Goal: Use online tool/utility: Use online tool/utility

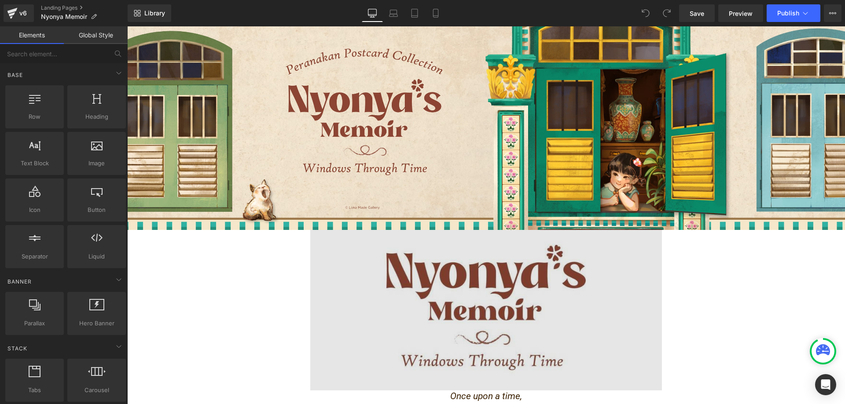
scroll to position [176, 0]
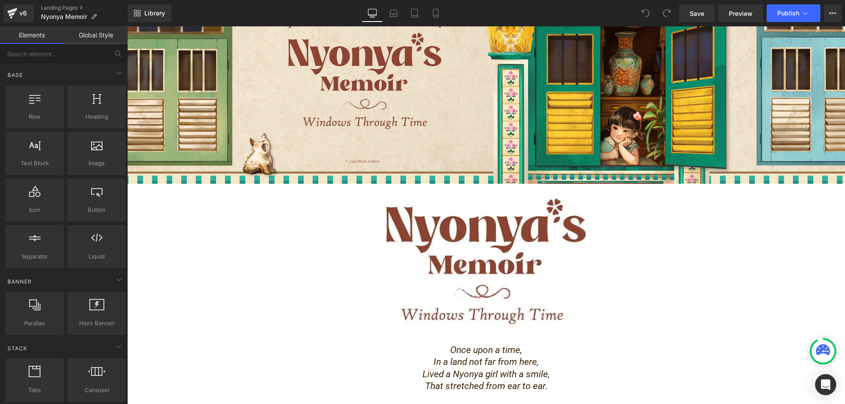
drag, startPoint x: 183, startPoint y: 296, endPoint x: 188, endPoint y: 290, distance: 8.1
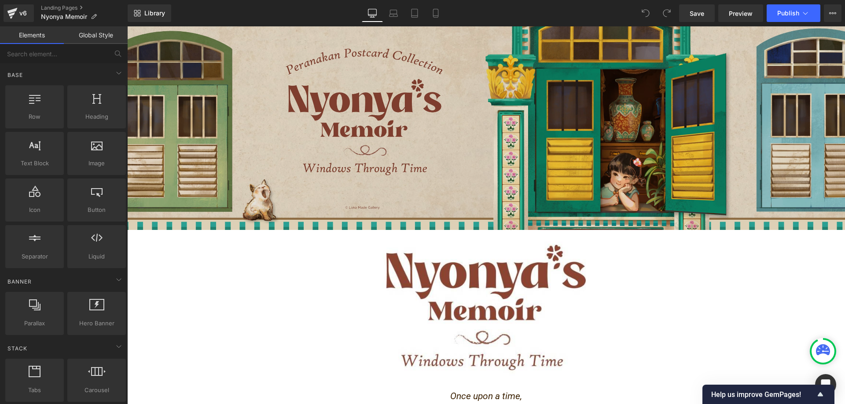
scroll to position [0, 0]
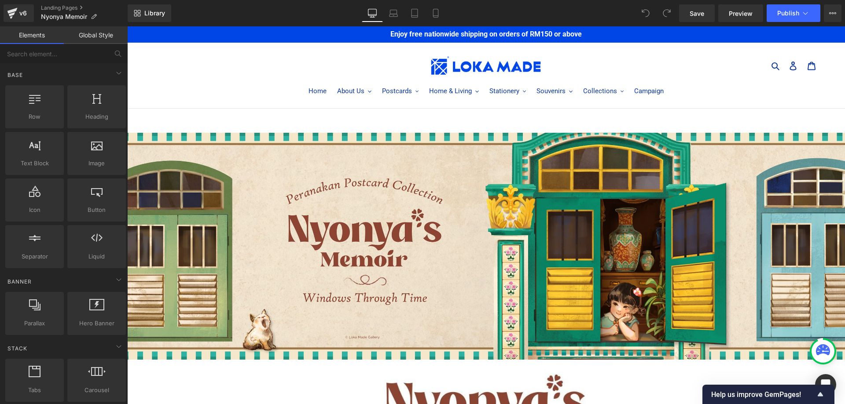
click at [254, 52] on header "Search Log in Cart 0 items Home About Us About Us Menu About Us Blog" at bounding box center [486, 59] width 718 height 33
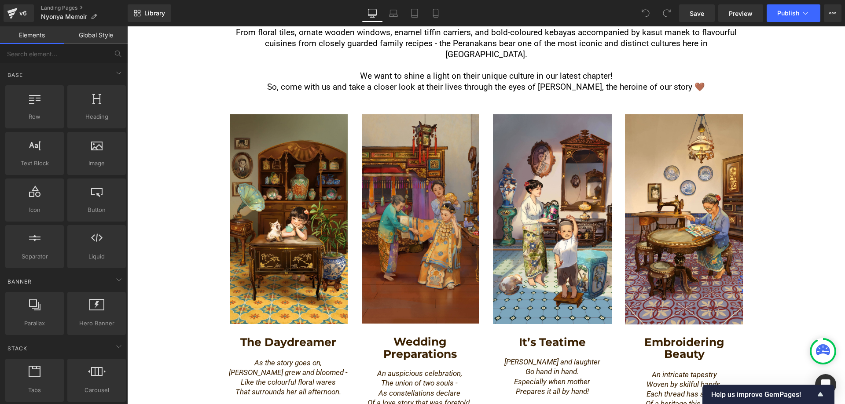
scroll to position [572, 0]
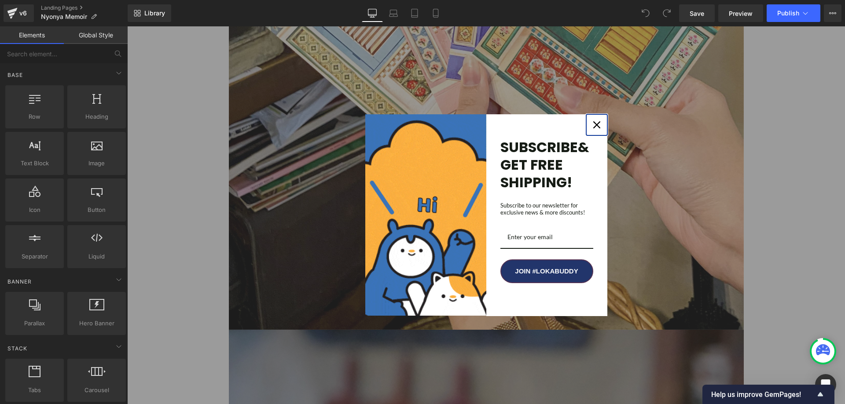
click at [593, 124] on icon "close icon" at bounding box center [596, 124] width 7 height 7
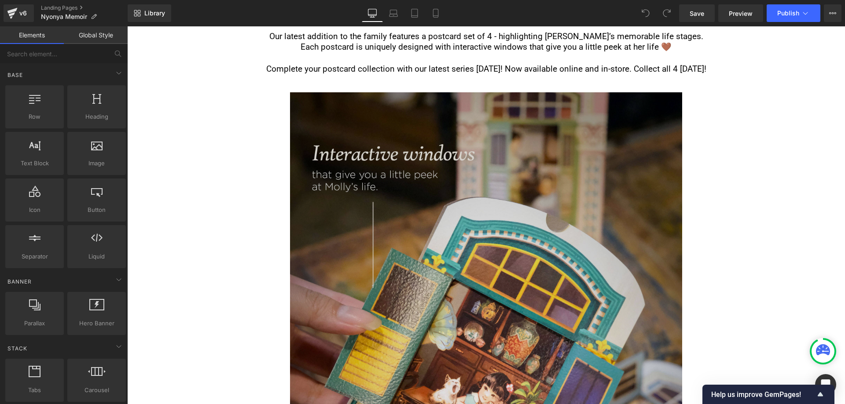
scroll to position [4225, 0]
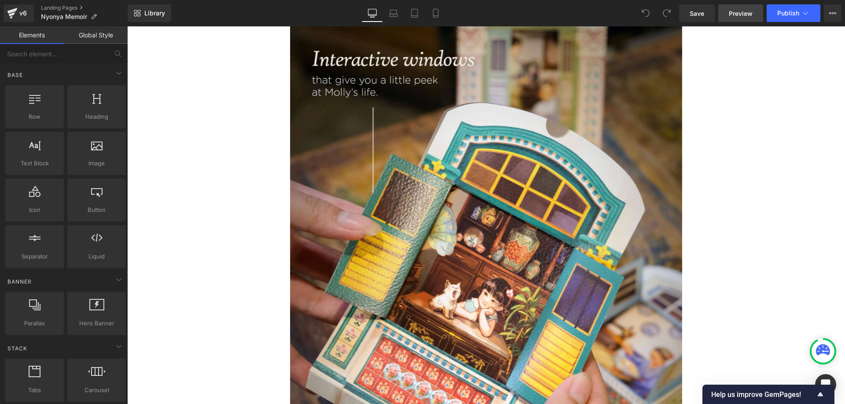
click at [742, 16] on span "Preview" at bounding box center [741, 13] width 24 height 9
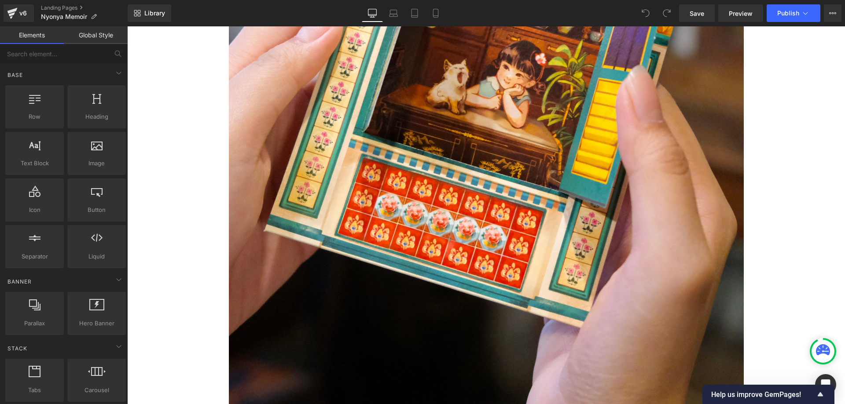
scroll to position [0, 0]
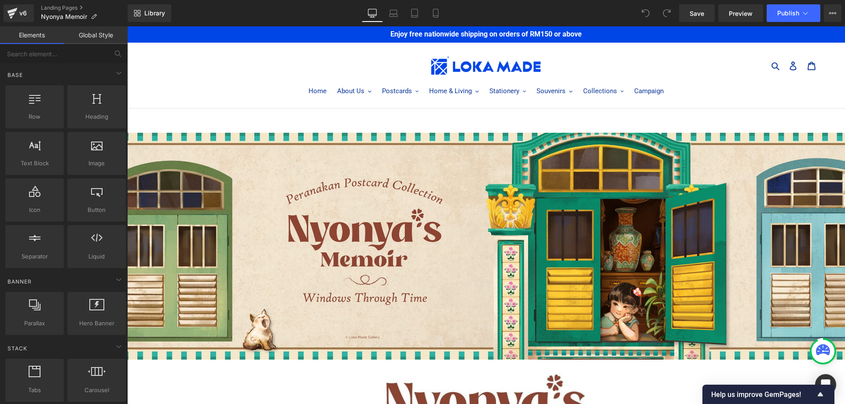
drag, startPoint x: 841, startPoint y: 163, endPoint x: 972, endPoint y: 52, distance: 172.1
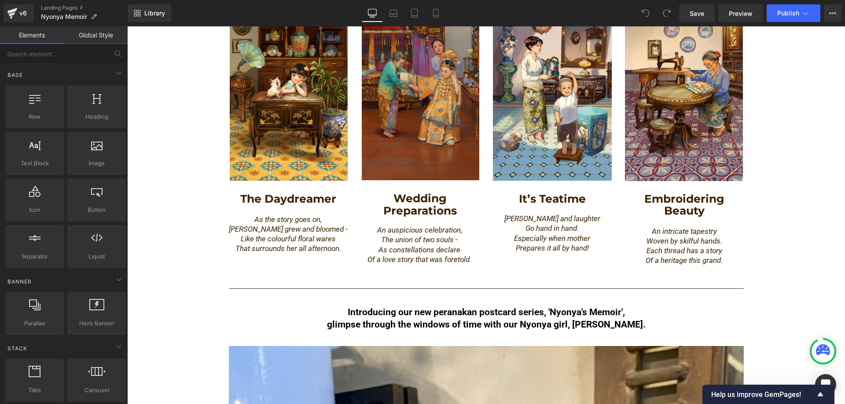
scroll to position [660, 0]
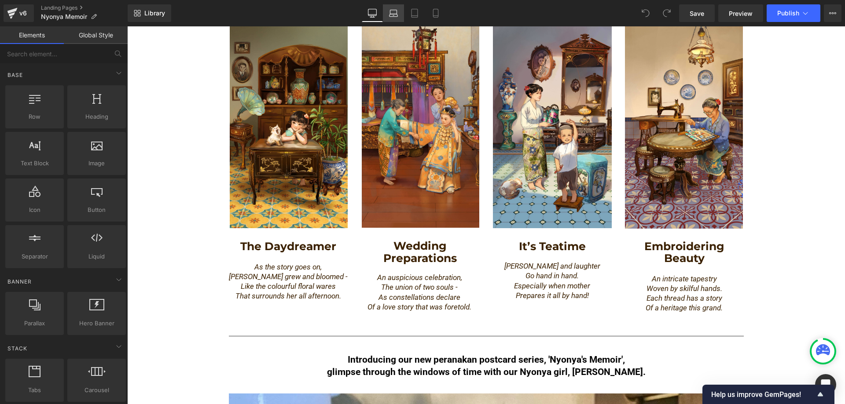
click at [399, 13] on link "Laptop" at bounding box center [393, 13] width 21 height 18
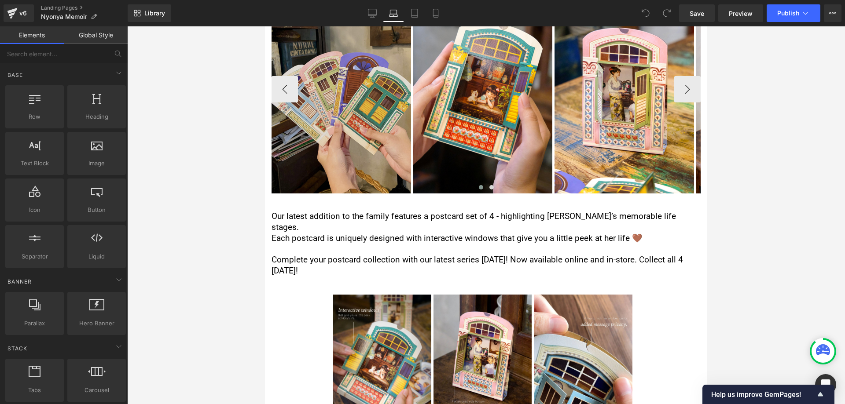
click at [330, 99] on img at bounding box center [342, 89] width 140 height 209
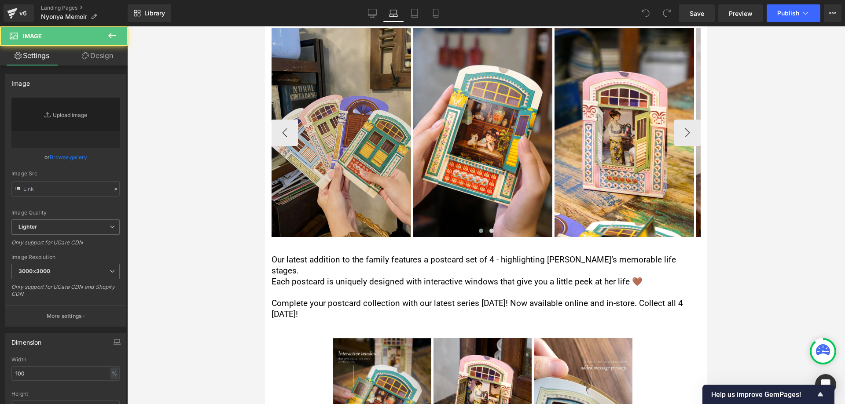
scroll to position [880, 0]
click at [360, 180] on img at bounding box center [342, 133] width 140 height 209
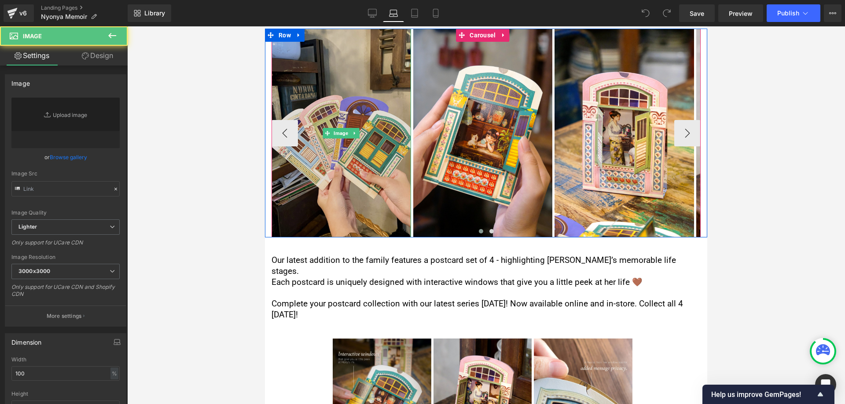
click at [359, 180] on img at bounding box center [342, 133] width 140 height 209
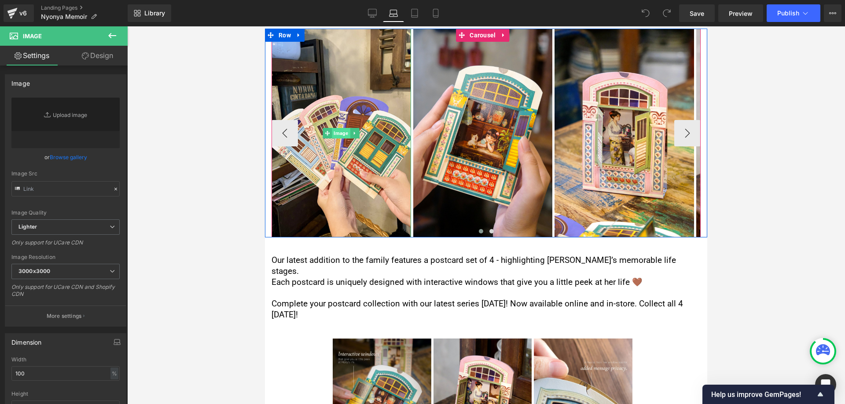
click at [342, 128] on span "Image" at bounding box center [341, 133] width 18 height 11
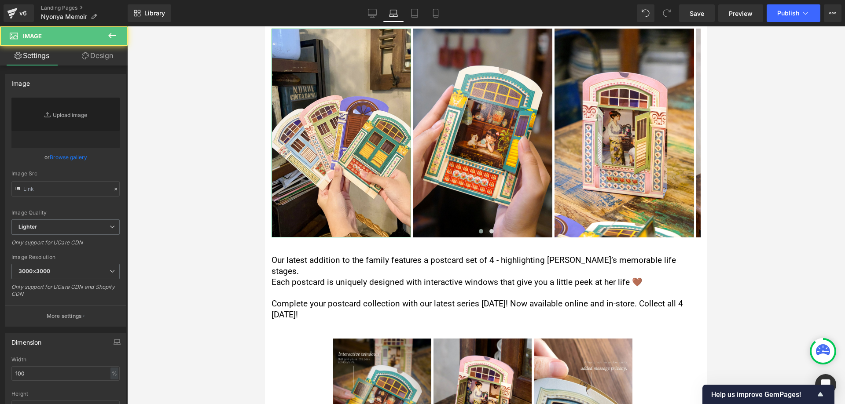
click at [98, 59] on link "Design" at bounding box center [98, 56] width 64 height 20
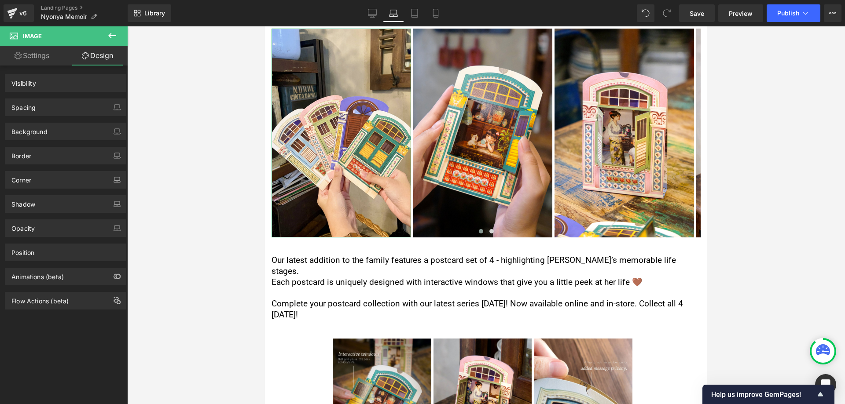
click at [37, 57] on link "Settings" at bounding box center [32, 56] width 64 height 20
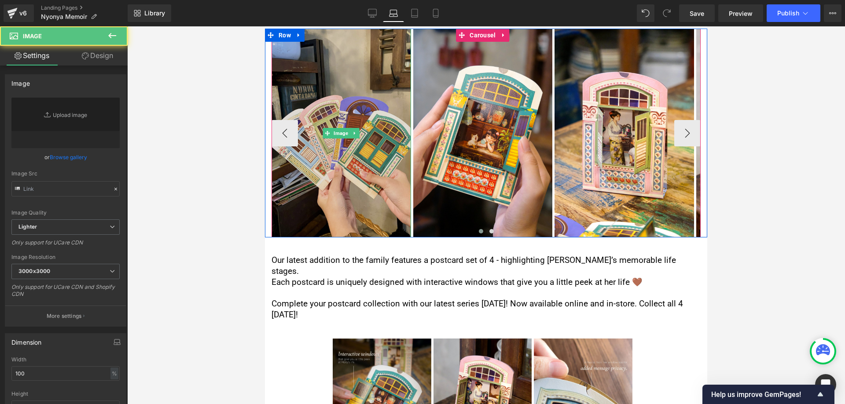
click at [342, 143] on img at bounding box center [342, 133] width 140 height 209
type input "[URL][DOMAIN_NAME]"
click at [342, 143] on img at bounding box center [342, 133] width 140 height 209
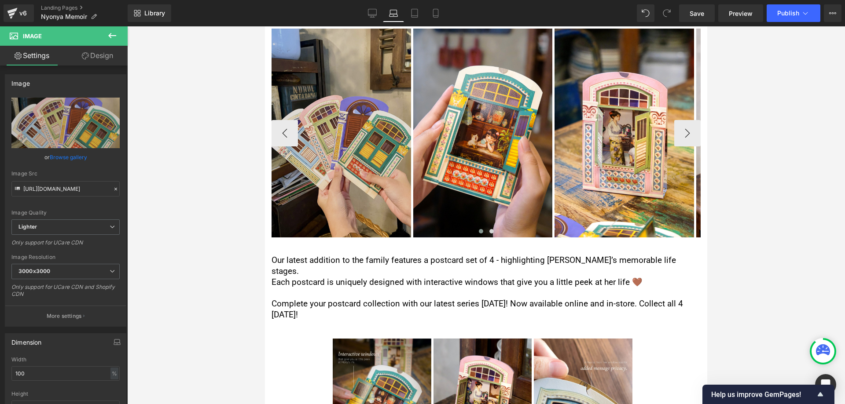
click at [362, 107] on img at bounding box center [342, 133] width 140 height 209
click at [354, 184] on img at bounding box center [342, 133] width 140 height 209
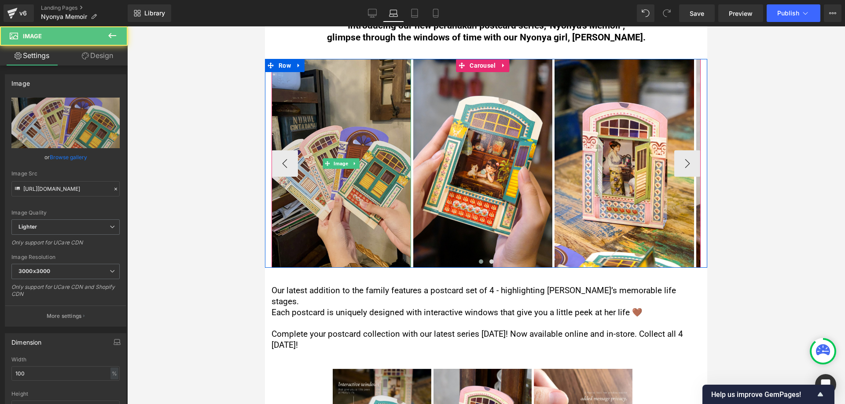
scroll to position [836, 0]
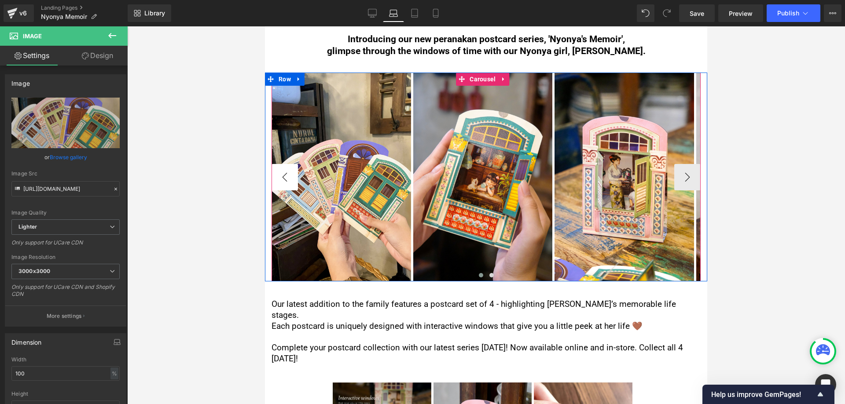
click at [284, 164] on button "‹" at bounding box center [285, 177] width 26 height 26
click at [478, 73] on span "Carousel" at bounding box center [482, 79] width 30 height 13
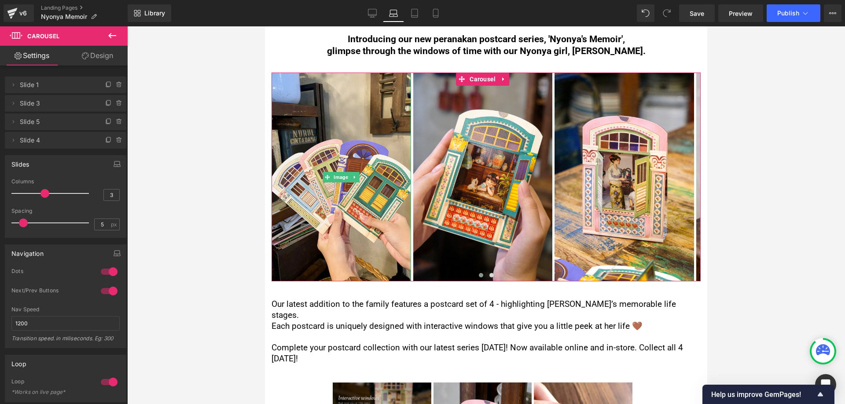
click at [68, 90] on span "Slide 1" at bounding box center [57, 85] width 74 height 17
click at [28, 85] on span "Slide 1" at bounding box center [57, 85] width 74 height 17
click at [57, 85] on span "Slide 1" at bounding box center [57, 85] width 74 height 17
click at [35, 85] on span "Slide 1" at bounding box center [57, 85] width 74 height 17
click at [11, 85] on icon at bounding box center [13, 84] width 7 height 7
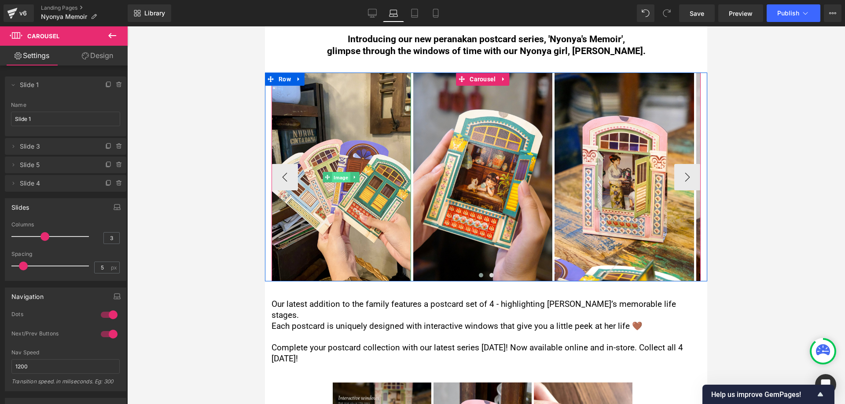
click at [343, 172] on span "Image" at bounding box center [341, 177] width 18 height 11
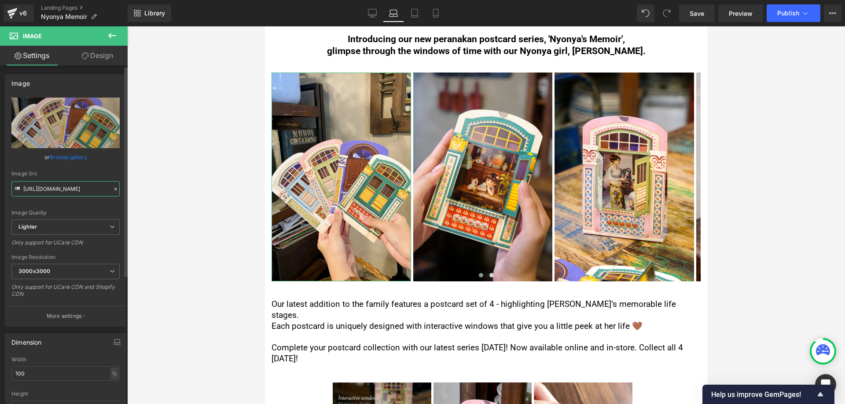
click at [57, 191] on input "[URL][DOMAIN_NAME]" at bounding box center [65, 188] width 108 height 15
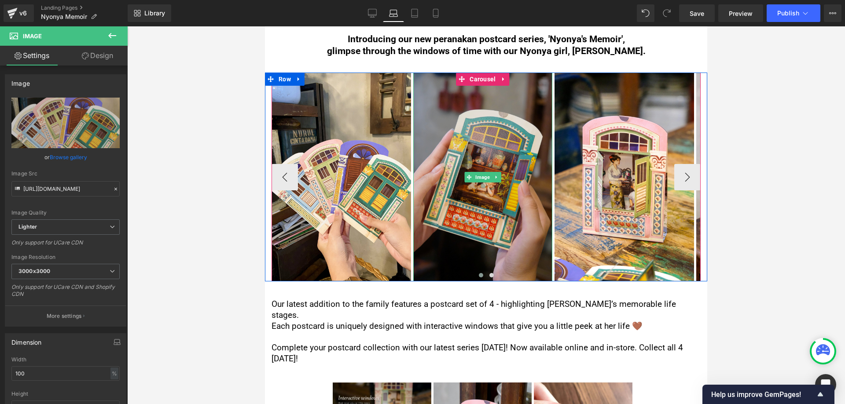
click at [473, 177] on img at bounding box center [483, 177] width 140 height 209
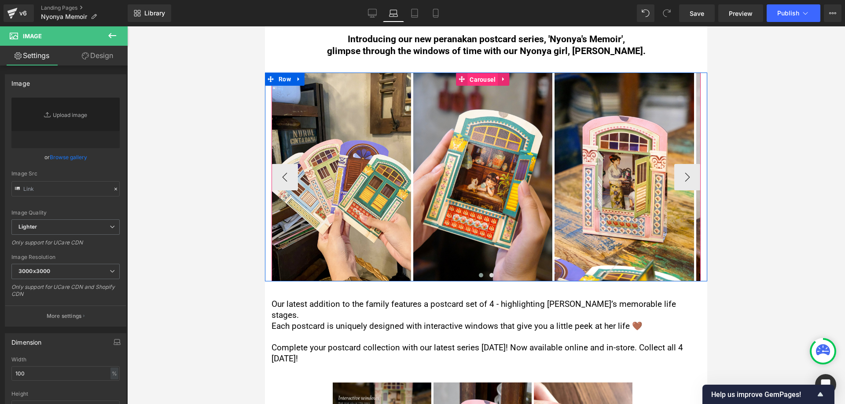
click at [483, 73] on span "Carousel" at bounding box center [482, 79] width 30 height 13
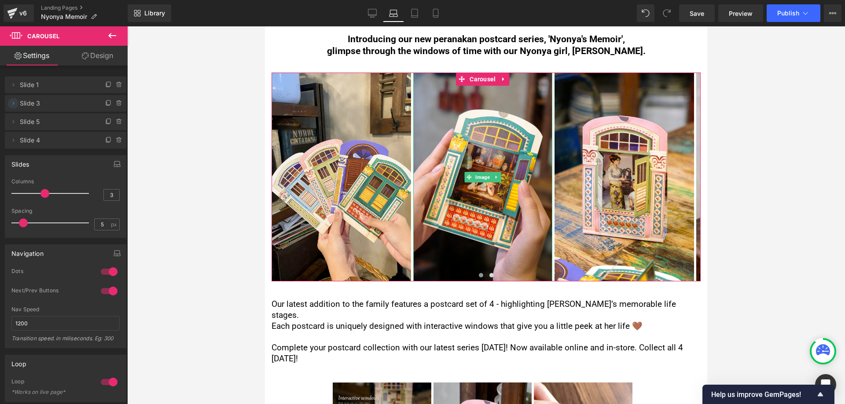
click at [15, 103] on icon at bounding box center [13, 103] width 7 height 7
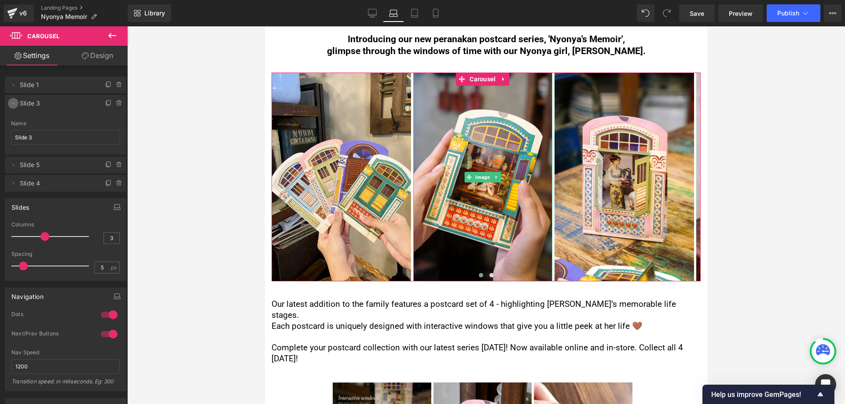
click at [13, 105] on icon at bounding box center [13, 103] width 7 height 7
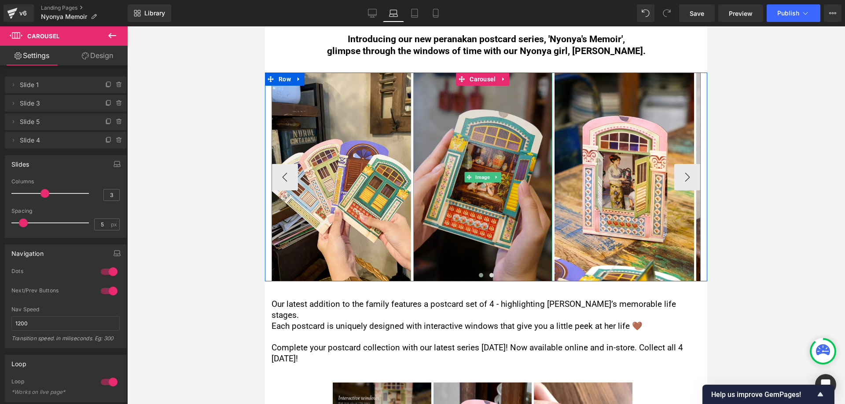
click at [486, 172] on span "Image" at bounding box center [483, 177] width 18 height 11
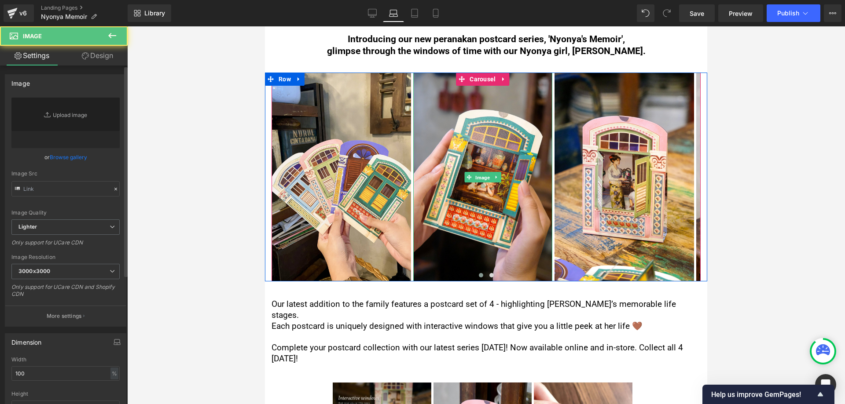
type input "[URL][DOMAIN_NAME]"
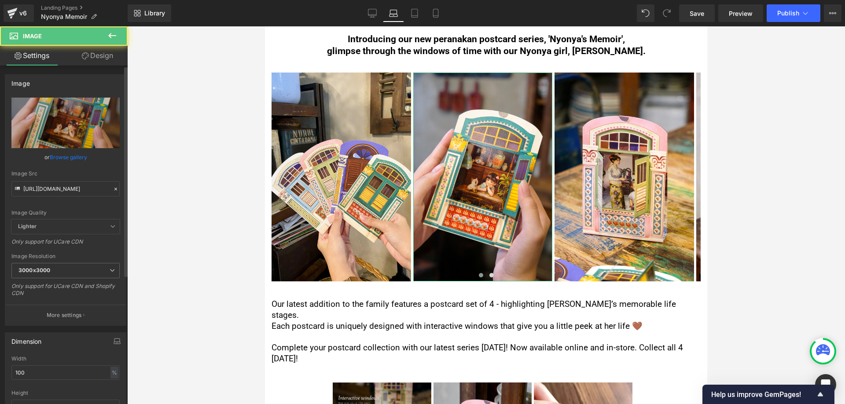
click at [65, 201] on div "Image Quality Lighter Lightest Lighter Lighter Lightest Only support for UCare …" at bounding box center [65, 159] width 108 height 122
click at [70, 188] on input "[URL][DOMAIN_NAME]" at bounding box center [65, 188] width 108 height 15
click at [71, 191] on input "[URL][DOMAIN_NAME]" at bounding box center [65, 188] width 108 height 15
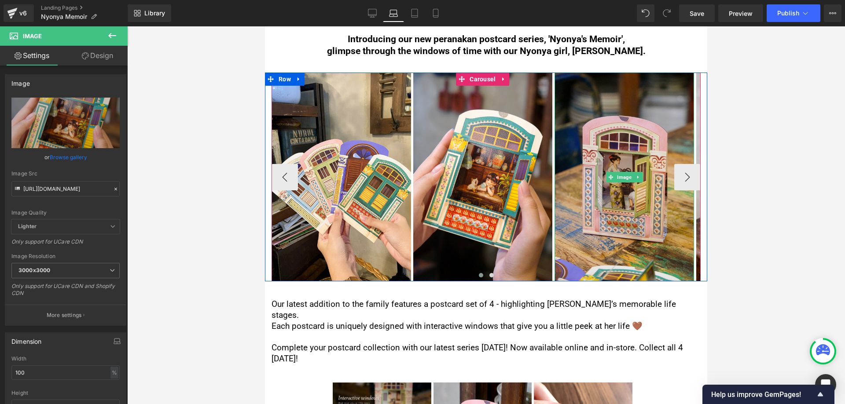
click at [625, 148] on img at bounding box center [625, 177] width 140 height 209
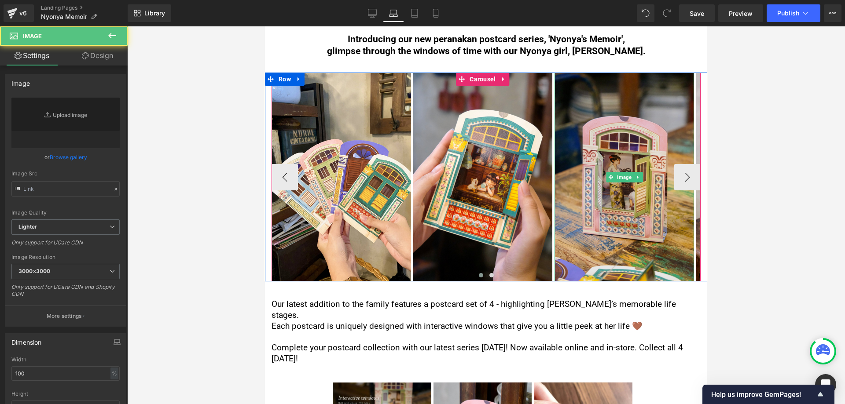
type input "[URL][DOMAIN_NAME]"
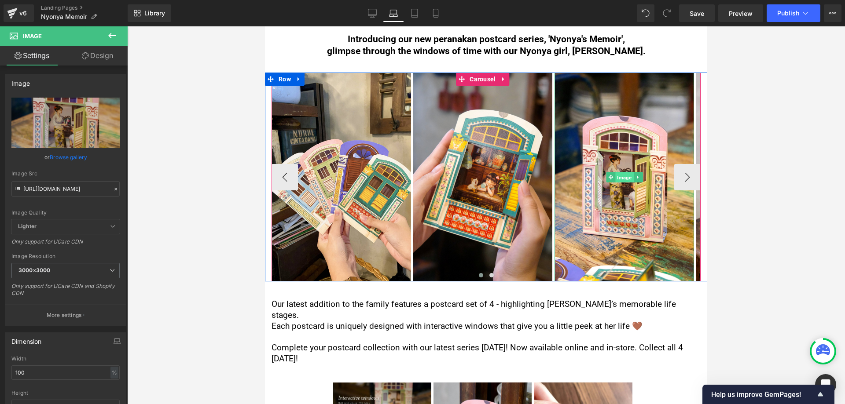
click at [625, 173] on span "Image" at bounding box center [624, 178] width 18 height 11
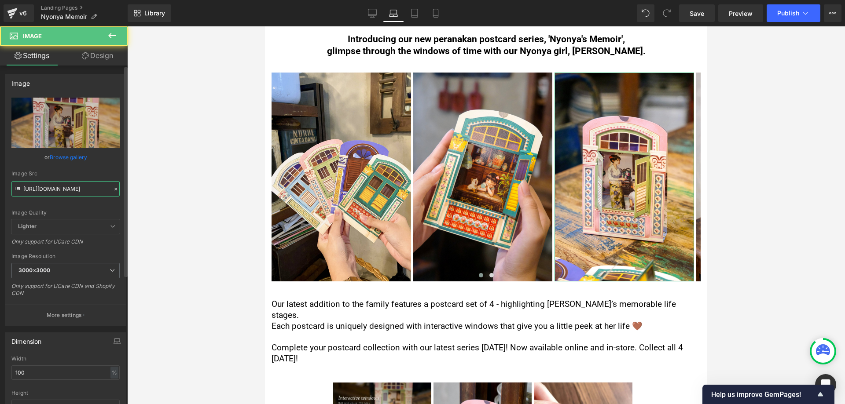
click at [71, 188] on input "[URL][DOMAIN_NAME]" at bounding box center [65, 188] width 108 height 15
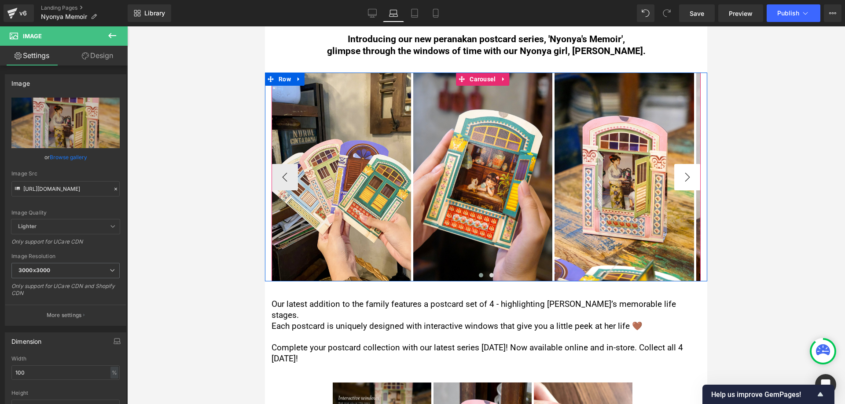
click at [681, 164] on button "›" at bounding box center [687, 177] width 26 height 26
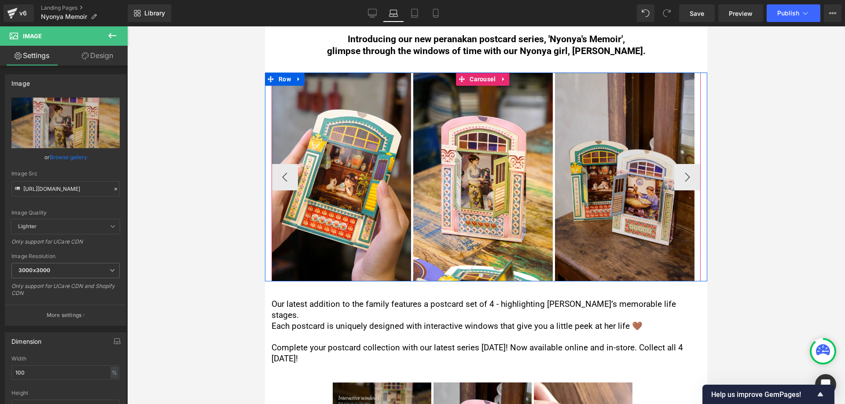
click at [614, 172] on img at bounding box center [625, 177] width 140 height 209
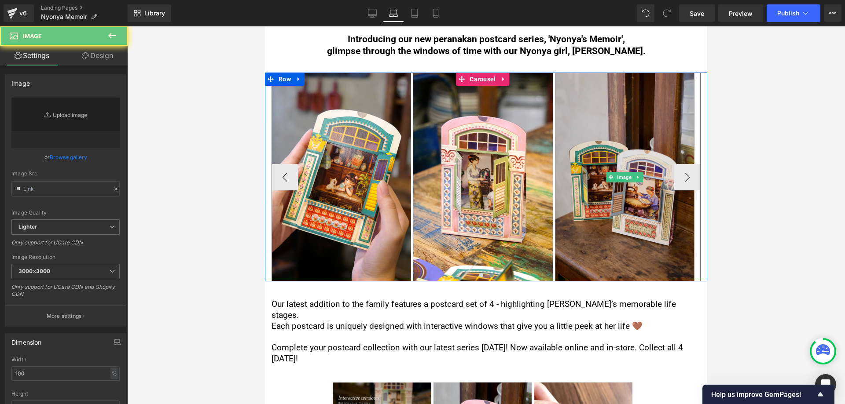
click at [612, 191] on img at bounding box center [625, 177] width 140 height 209
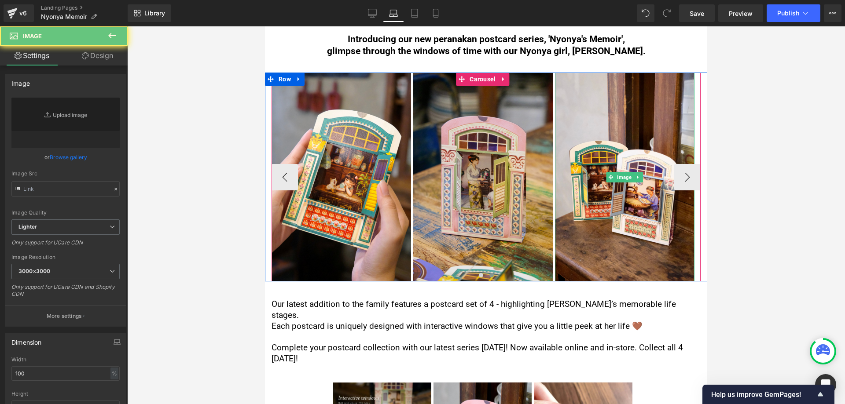
type input "[URL][DOMAIN_NAME]"
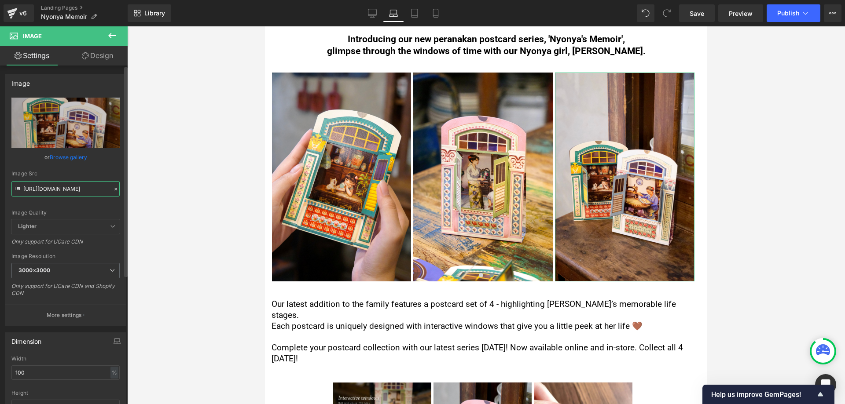
click at [93, 193] on input "[URL][DOMAIN_NAME]" at bounding box center [65, 188] width 108 height 15
click at [92, 193] on input "[URL][DOMAIN_NAME]" at bounding box center [65, 188] width 108 height 15
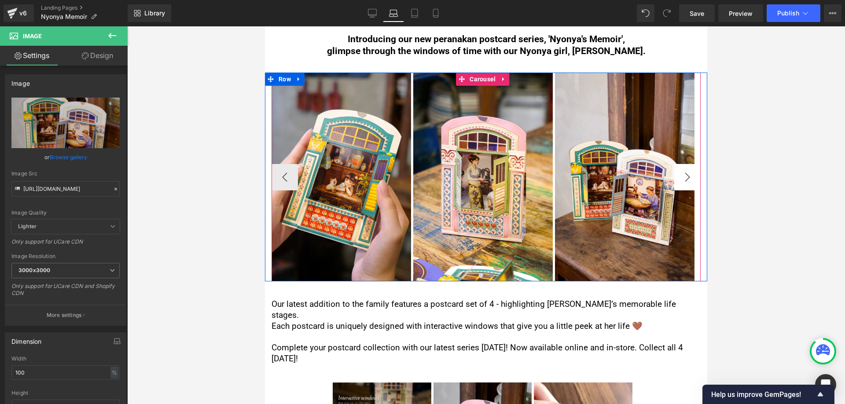
click at [676, 164] on button "›" at bounding box center [687, 177] width 26 height 26
click at [674, 169] on button "›" at bounding box center [687, 177] width 26 height 26
click at [288, 164] on button "‹" at bounding box center [285, 177] width 26 height 26
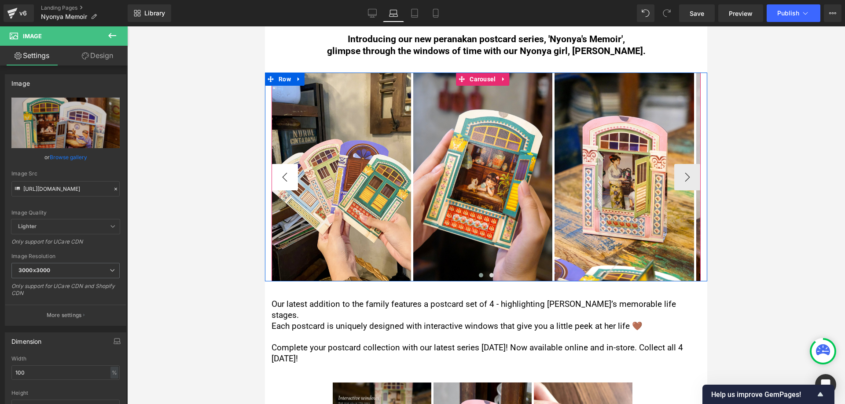
click at [288, 164] on button "‹" at bounding box center [285, 177] width 26 height 26
click at [483, 73] on span "Carousel" at bounding box center [482, 79] width 30 height 13
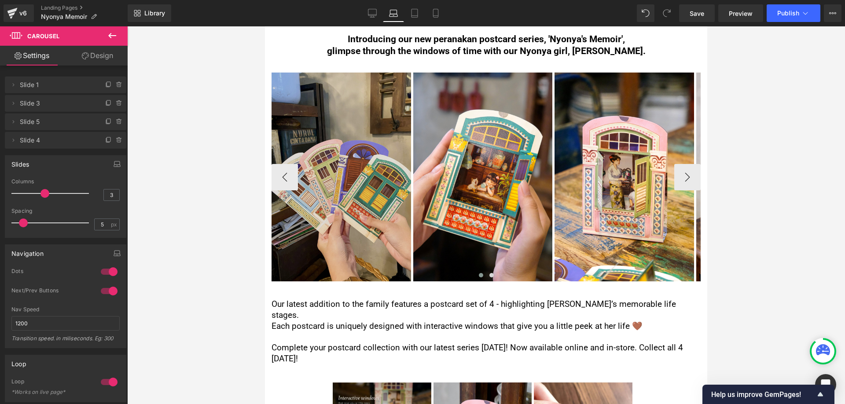
click at [349, 137] on img at bounding box center [342, 177] width 140 height 209
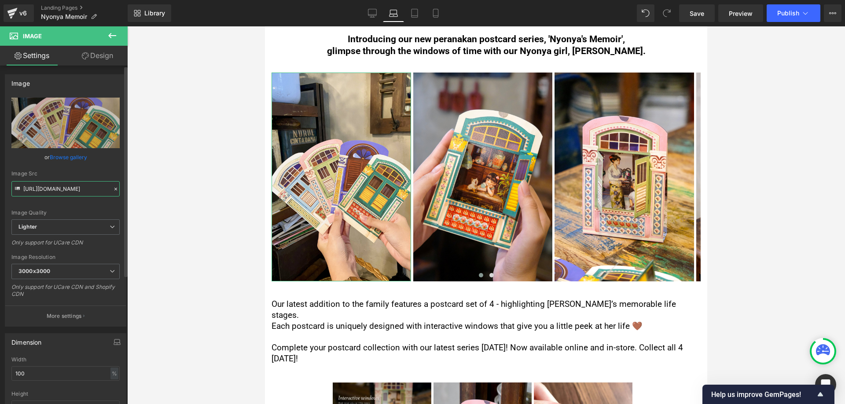
click at [70, 189] on input "[URL][DOMAIN_NAME]" at bounding box center [65, 188] width 108 height 15
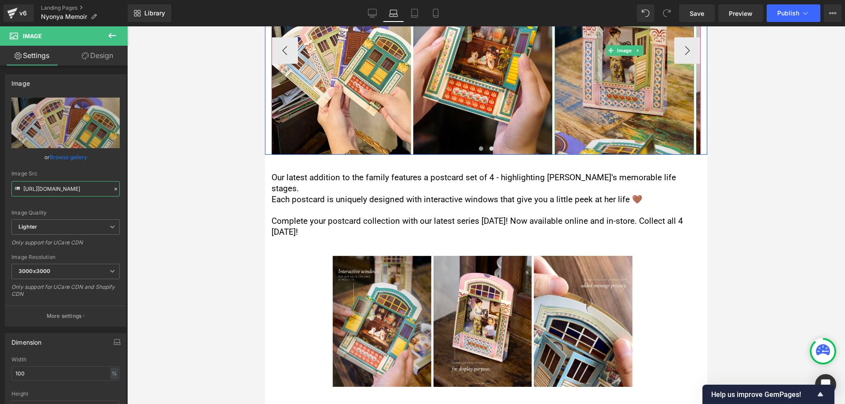
scroll to position [968, 0]
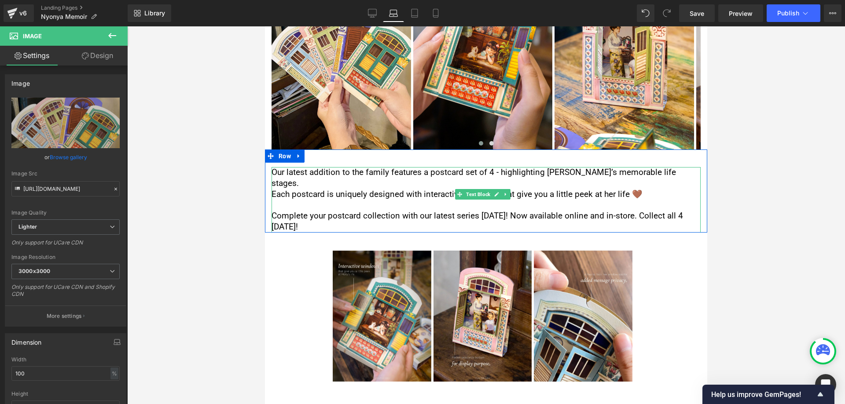
click at [316, 211] on p "Complete your postcard collection with our latest series [DATE]! Now available …" at bounding box center [486, 222] width 429 height 22
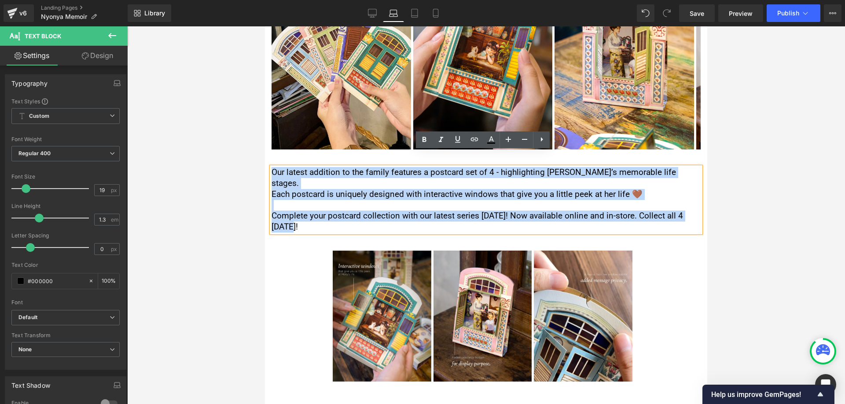
drag, startPoint x: 313, startPoint y: 199, endPoint x: 261, endPoint y: 154, distance: 69.6
click at [265, 154] on html "Skip to content Submit Close search Enjoy free nationwide shipping on orders of…" at bounding box center [486, 162] width 442 height 2209
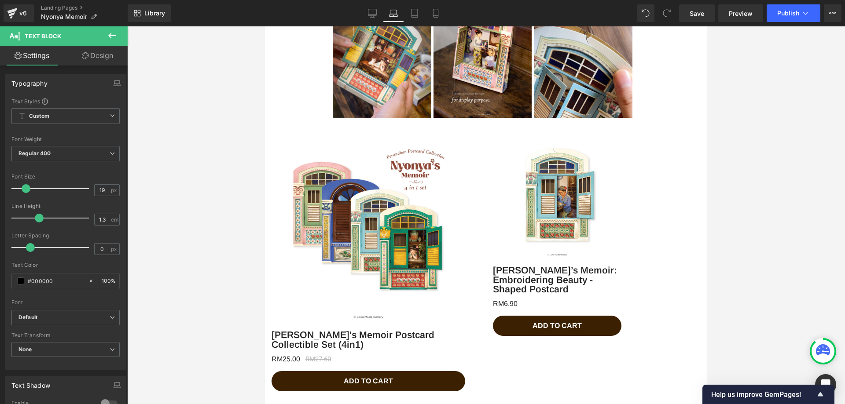
scroll to position [1012, 0]
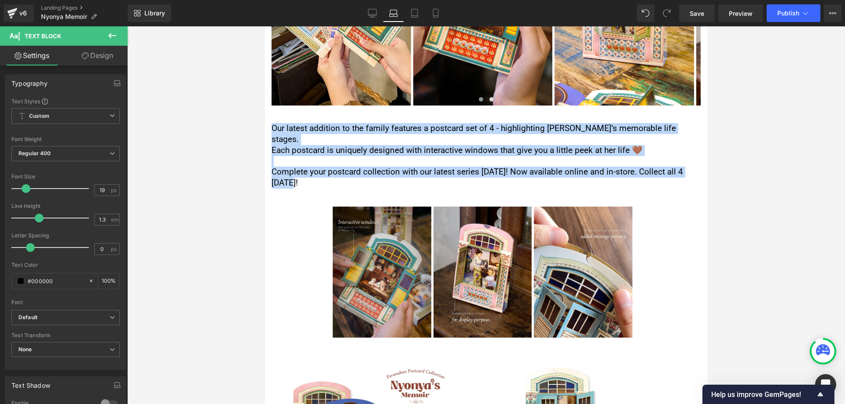
click at [376, 250] on div "Image" at bounding box center [382, 272] width 99 height 131
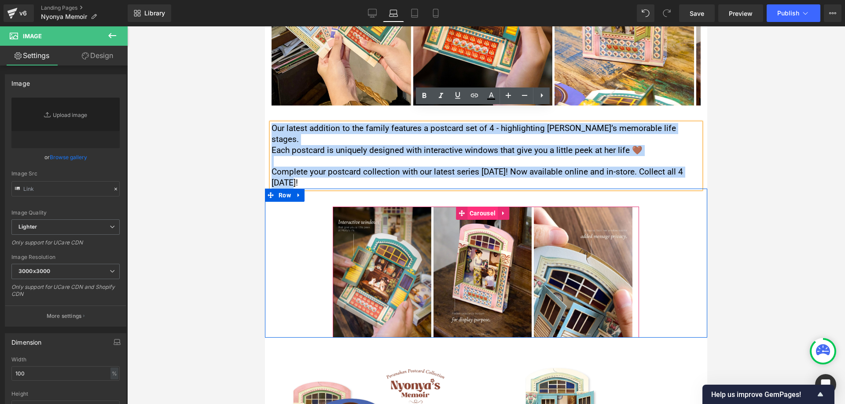
click at [492, 207] on span "Carousel" at bounding box center [482, 213] width 30 height 13
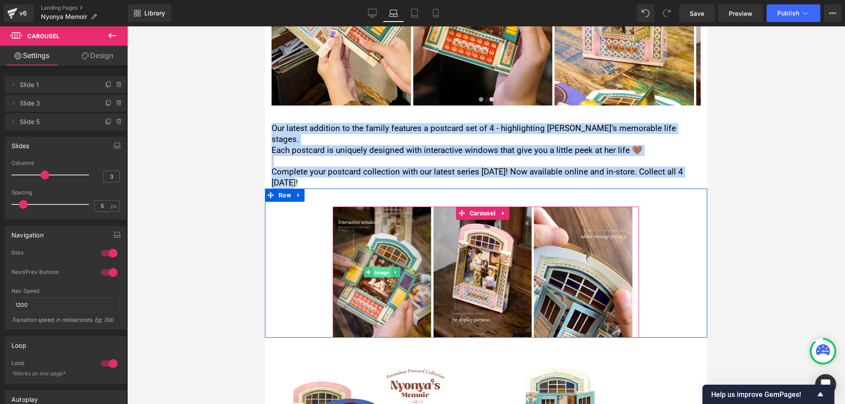
click at [380, 267] on span "Image" at bounding box center [382, 272] width 18 height 11
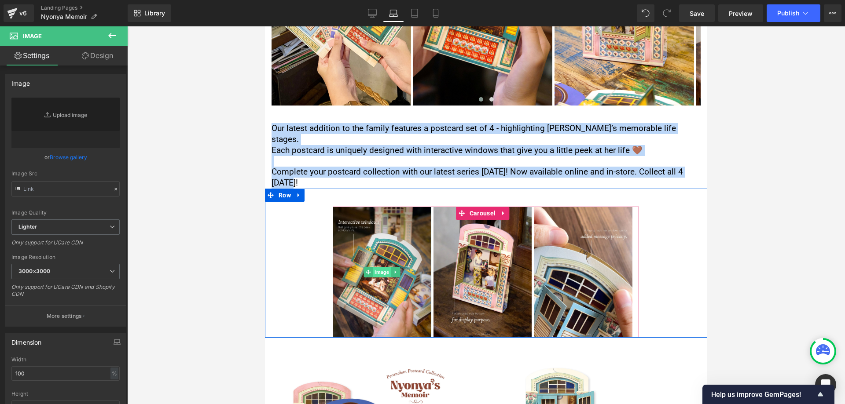
click at [378, 267] on span "Image" at bounding box center [382, 272] width 18 height 11
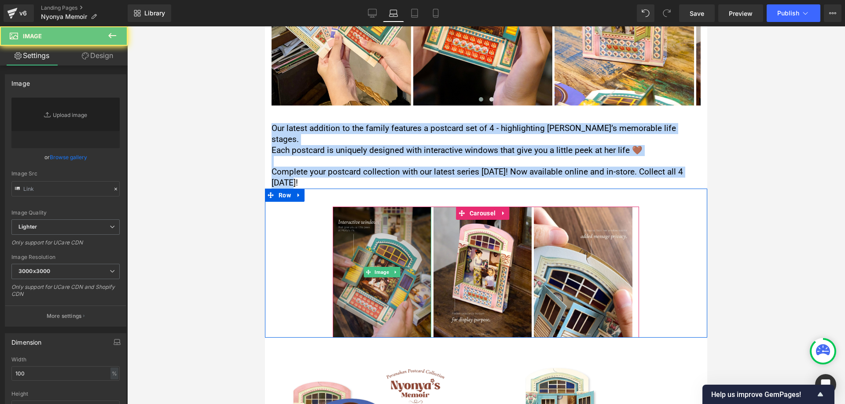
click at [377, 218] on img at bounding box center [382, 272] width 99 height 131
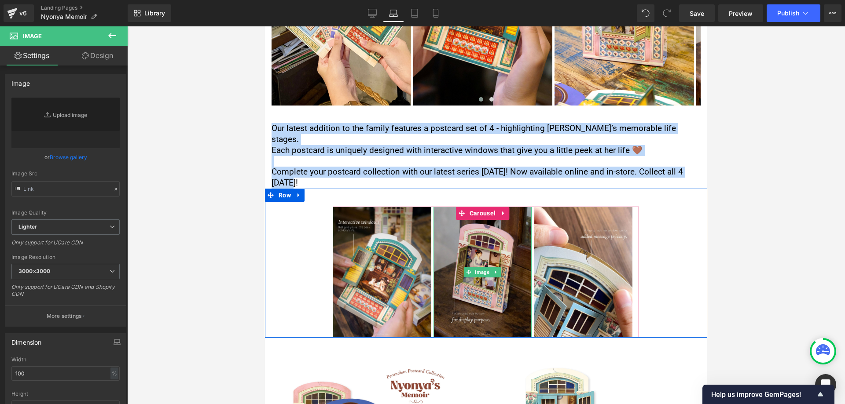
click at [484, 232] on img at bounding box center [483, 272] width 99 height 131
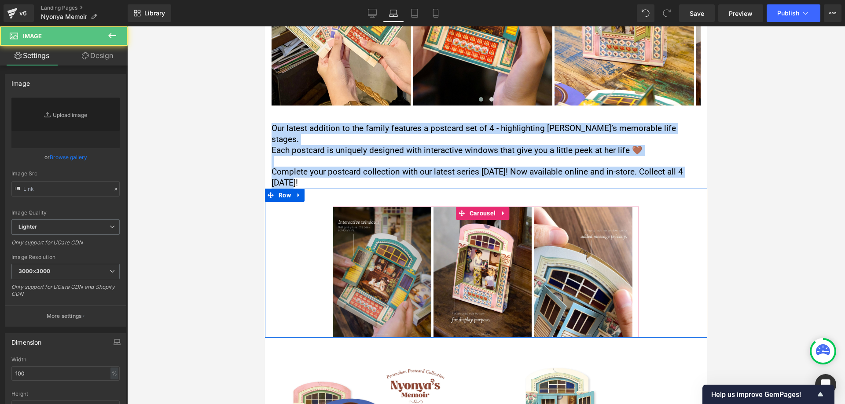
click at [405, 233] on img at bounding box center [382, 272] width 99 height 131
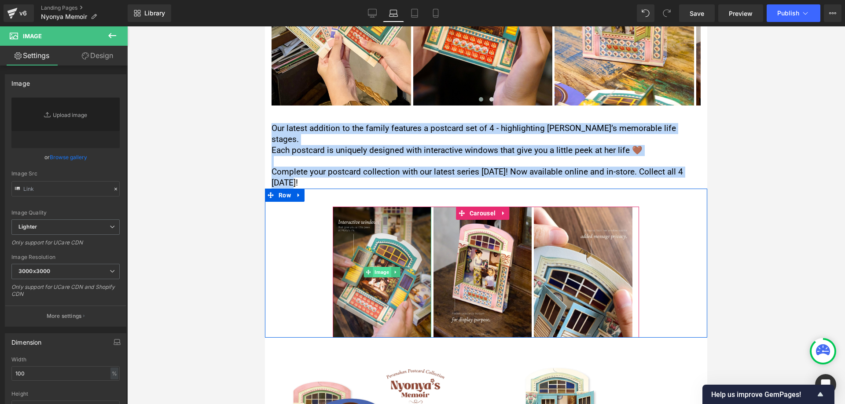
click at [388, 267] on span "Image" at bounding box center [382, 272] width 18 height 11
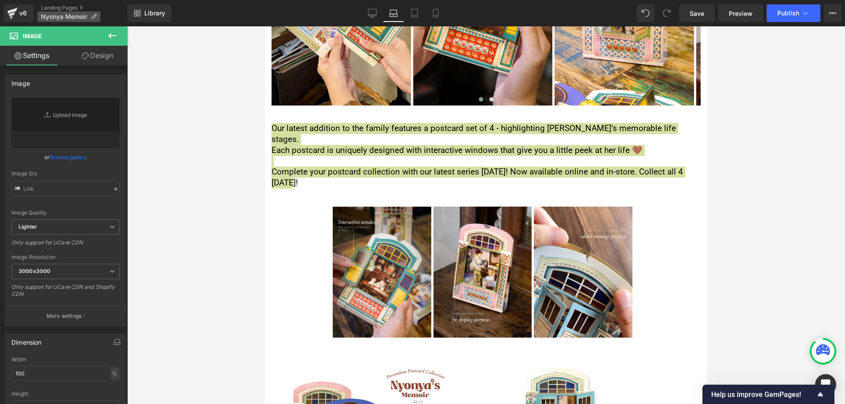
type input "[URL][DOMAIN_NAME]"
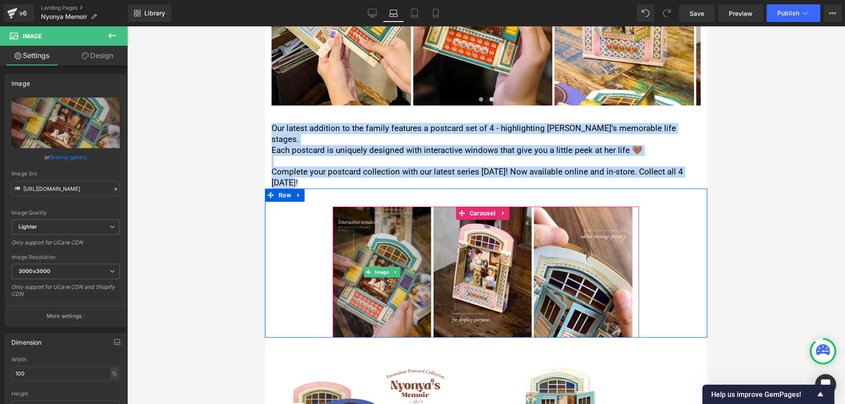
click at [381, 209] on img at bounding box center [382, 272] width 99 height 131
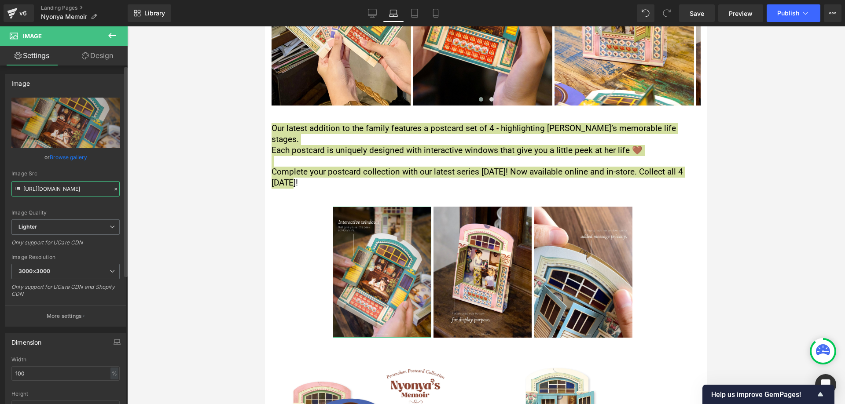
click at [55, 193] on input "[URL][DOMAIN_NAME]" at bounding box center [65, 188] width 108 height 15
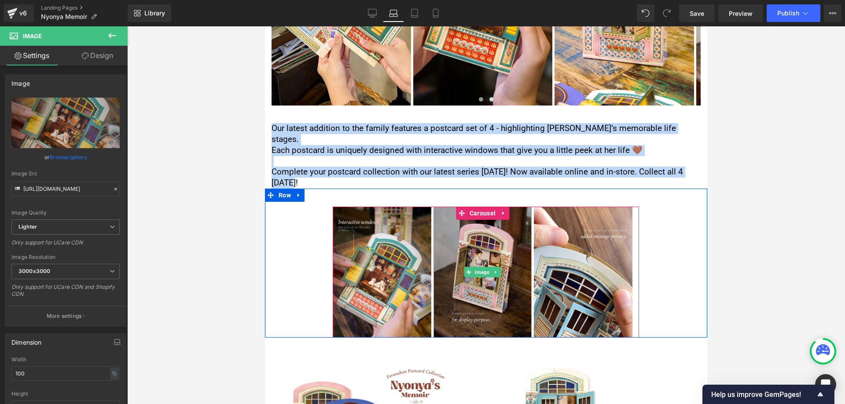
click at [500, 235] on img at bounding box center [483, 272] width 99 height 131
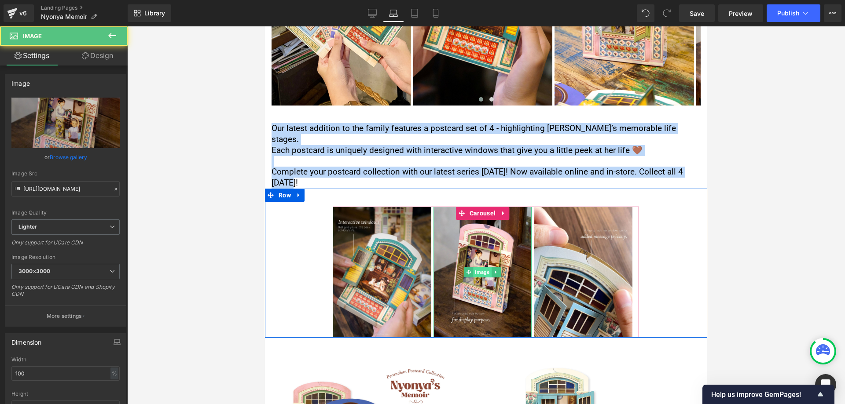
click at [478, 267] on span "Image" at bounding box center [483, 272] width 18 height 11
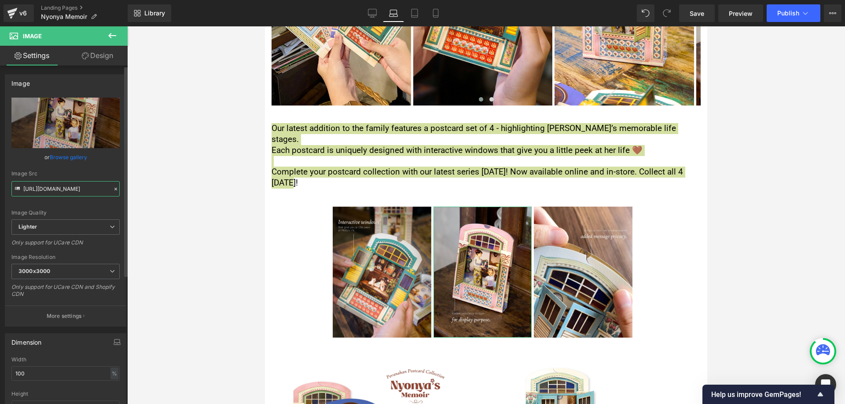
click at [72, 193] on input "[URL][DOMAIN_NAME]" at bounding box center [65, 188] width 108 height 15
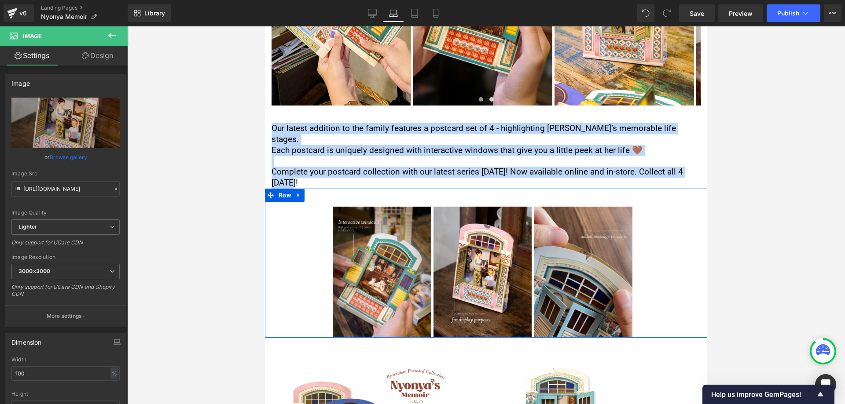
click at [589, 231] on img at bounding box center [583, 272] width 99 height 131
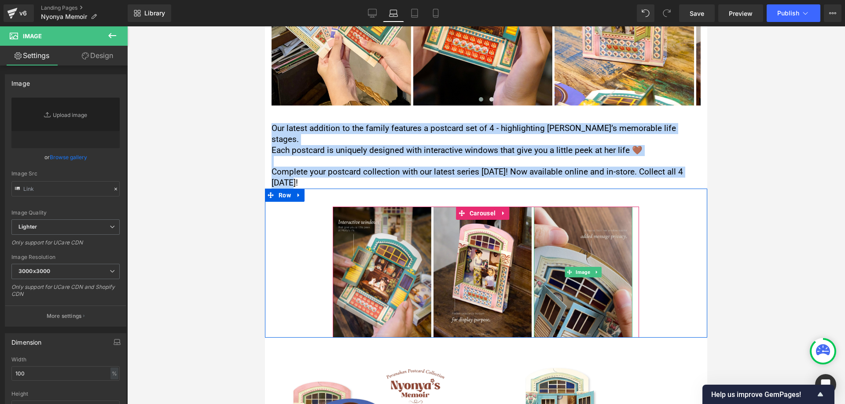
type input "[URL][DOMAIN_NAME]"
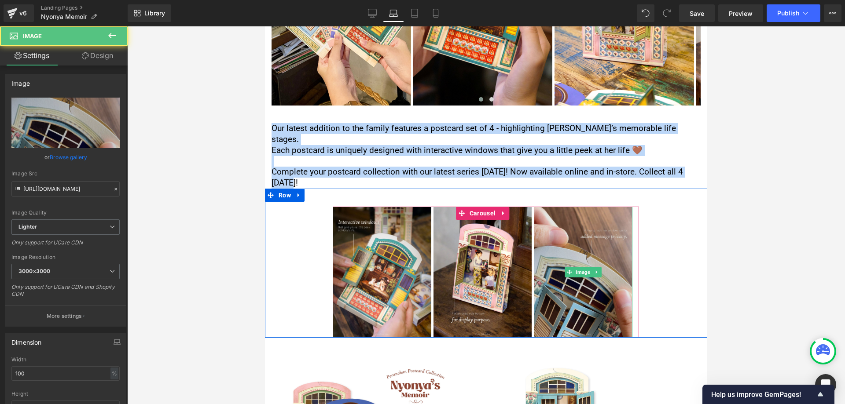
click at [576, 215] on img at bounding box center [583, 272] width 99 height 131
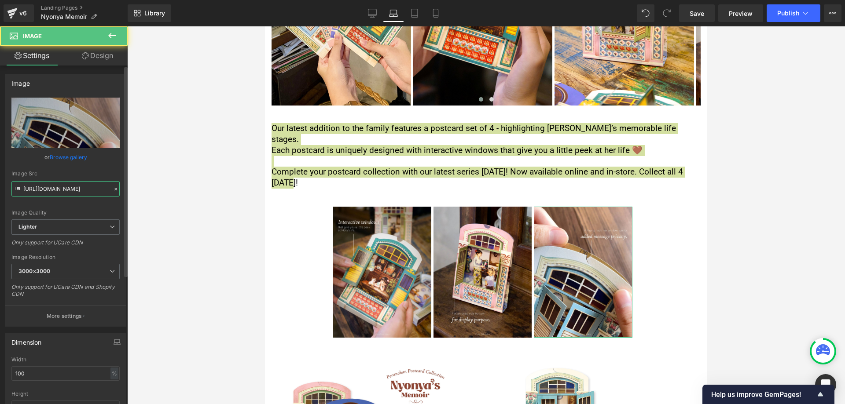
click at [39, 186] on input "[URL][DOMAIN_NAME]" at bounding box center [65, 188] width 108 height 15
click at [39, 191] on input "[URL][DOMAIN_NAME]" at bounding box center [65, 188] width 108 height 15
